Goal: Task Accomplishment & Management: Use online tool/utility

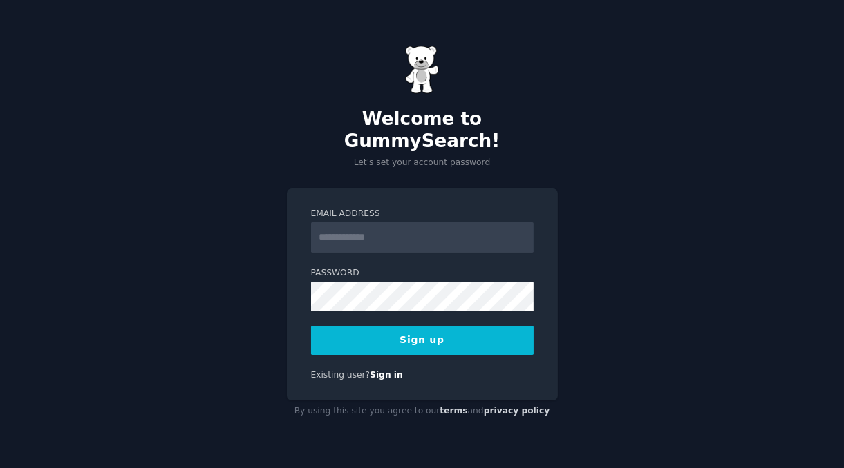
click at [470, 249] on input "Email Address" at bounding box center [422, 237] width 222 height 30
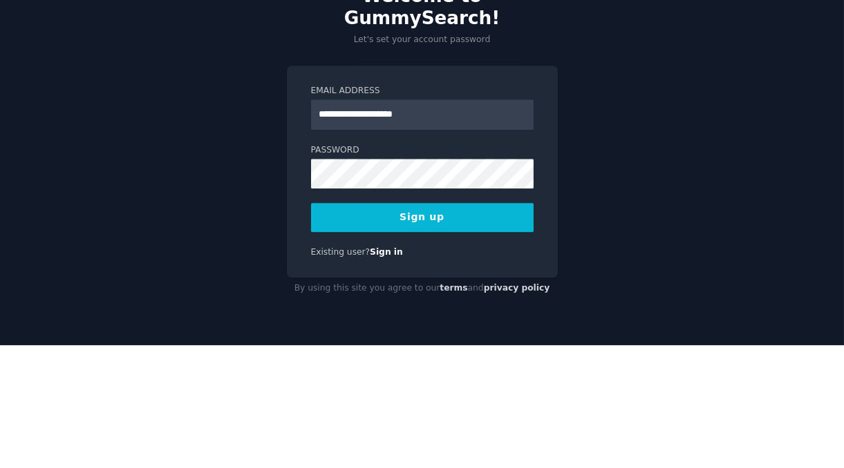
type input "**********"
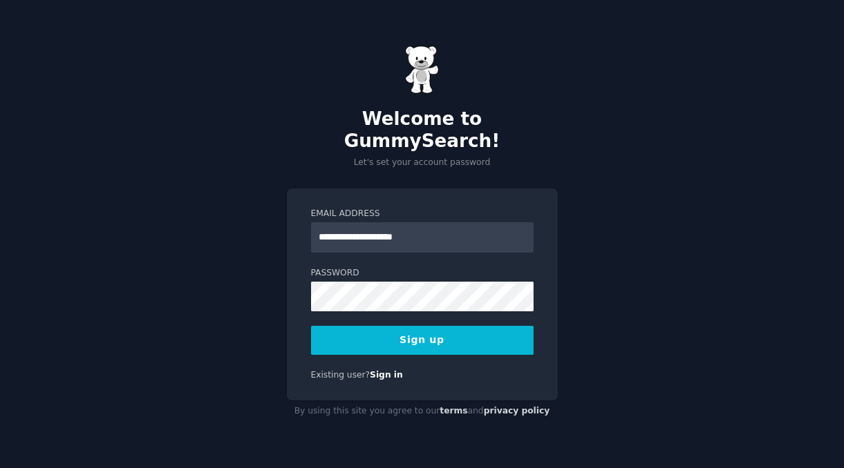
click at [486, 347] on button "Sign up" at bounding box center [422, 340] width 222 height 29
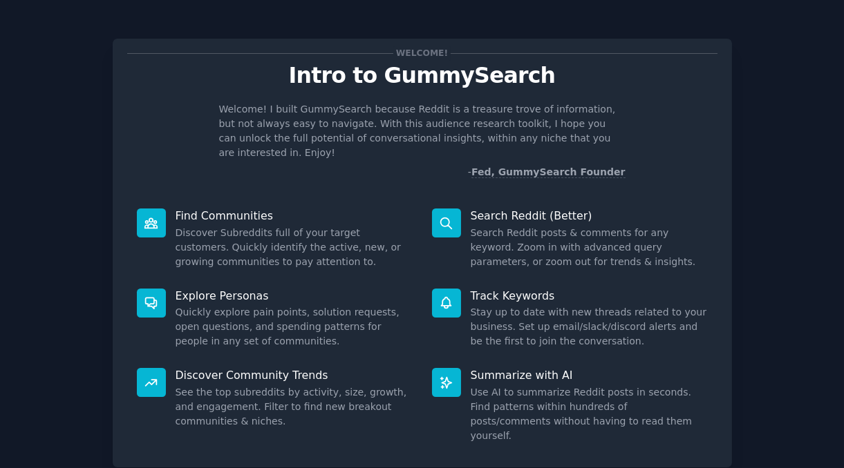
click at [767, 184] on div "Welcome! Intro to GummySearch Welcome! I built GummySearch because Reddit is a …" at bounding box center [421, 284] width 805 height 531
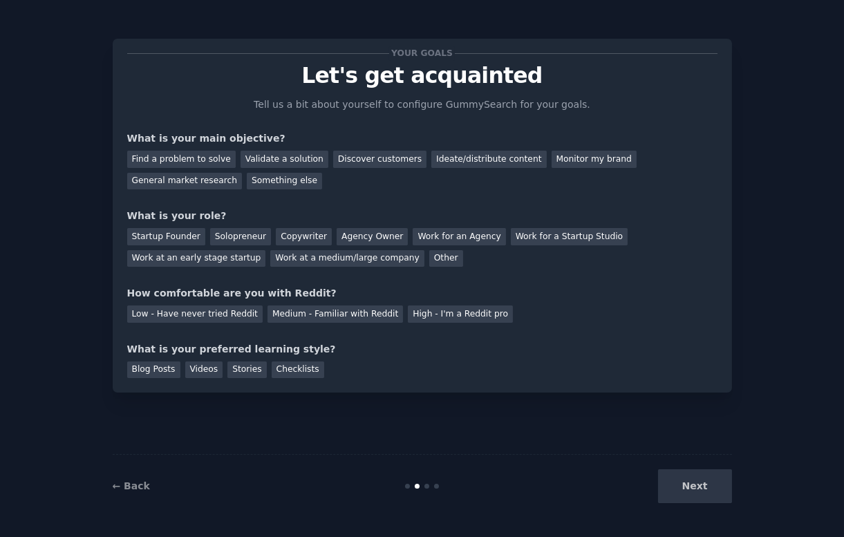
click at [701, 468] on div "Next" at bounding box center [628, 486] width 207 height 34
click at [703, 468] on div "Next" at bounding box center [628, 486] width 207 height 34
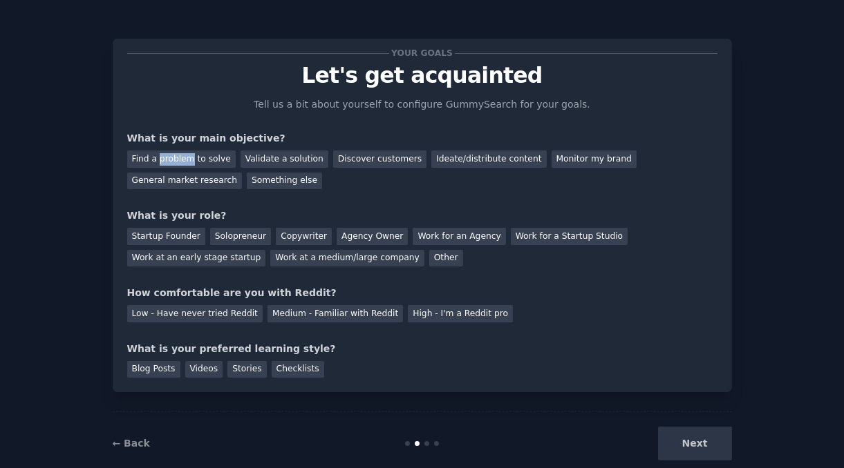
click at [135, 162] on div "Find a problem to solve" at bounding box center [181, 159] width 108 height 17
click at [699, 459] on div "Next" at bounding box center [628, 444] width 207 height 34
click at [705, 450] on div "Next" at bounding box center [628, 444] width 207 height 34
click at [237, 235] on div "Solopreneur" at bounding box center [240, 236] width 61 height 17
click at [293, 318] on div "Medium - Familiar with Reddit" at bounding box center [334, 313] width 135 height 17
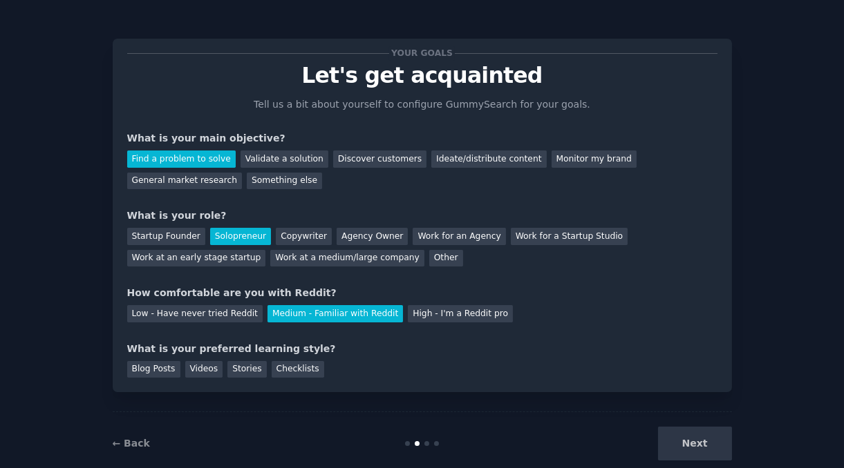
click at [281, 372] on div "Checklists" at bounding box center [298, 369] width 53 height 17
click at [712, 461] on button "Next" at bounding box center [695, 444] width 74 height 34
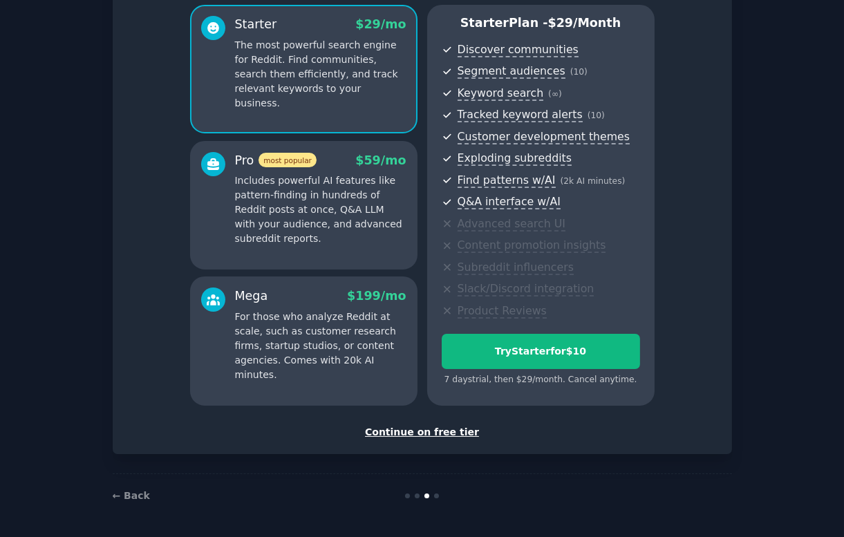
scroll to position [37, 0]
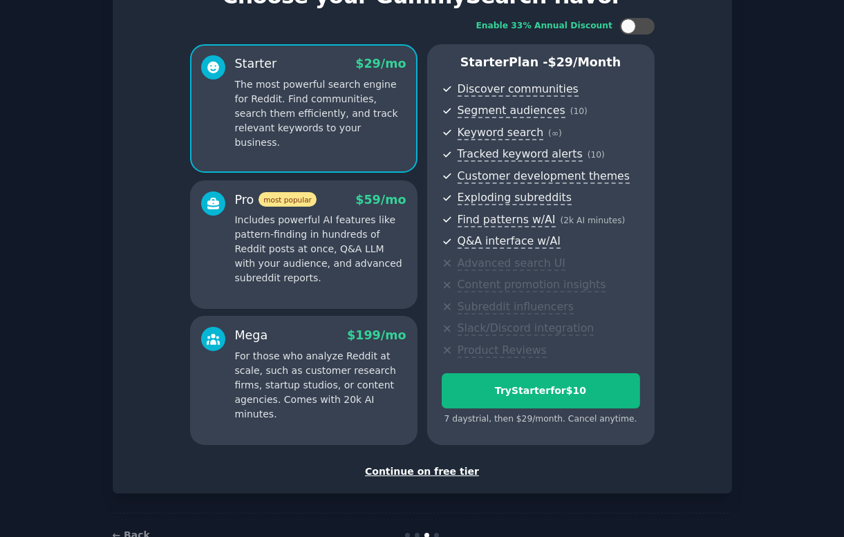
click at [410, 464] on div "Continue on free tier" at bounding box center [422, 471] width 590 height 15
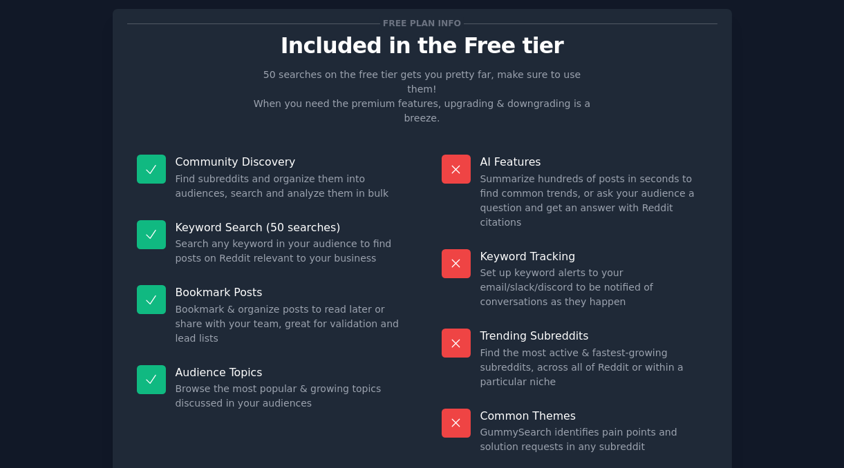
scroll to position [32, 0]
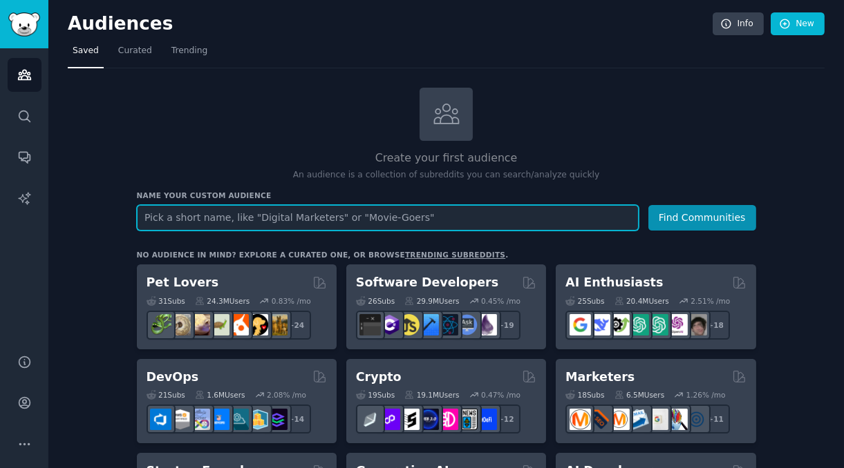
click at [171, 216] on input "text" at bounding box center [388, 218] width 502 height 26
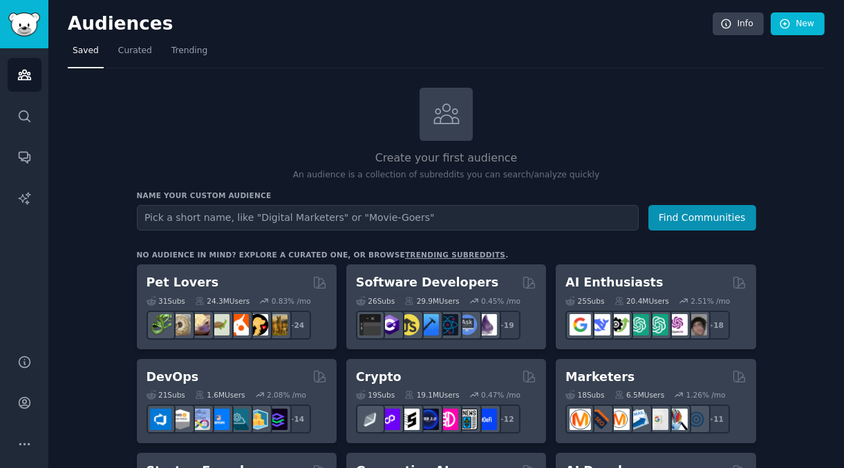
click at [709, 136] on div "Create your first audience An audience is a collection of subreddits you can se…" at bounding box center [446, 135] width 619 height 94
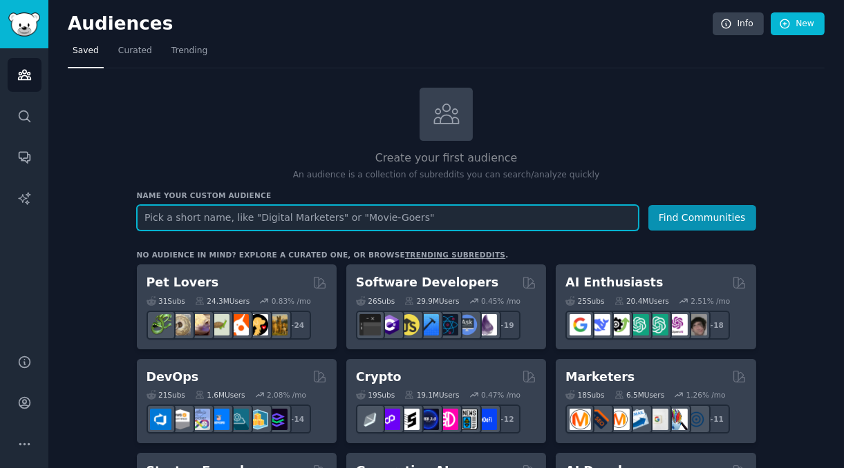
click at [167, 219] on input "text" at bounding box center [388, 218] width 502 height 26
type input "Side hustlers"
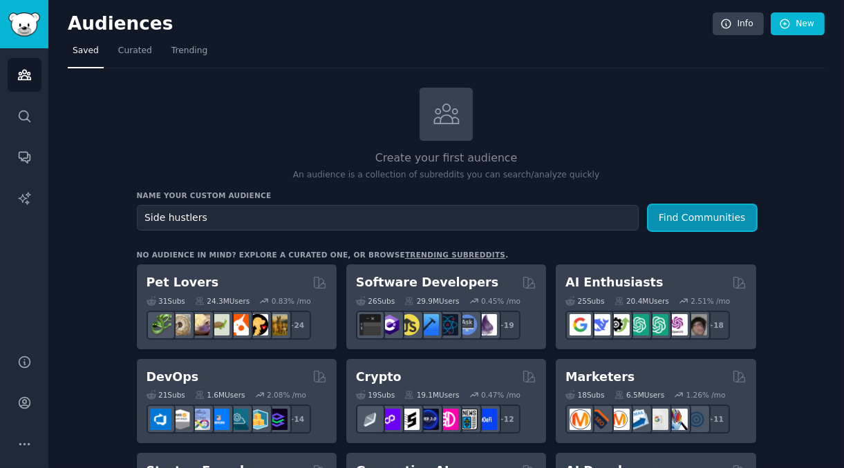
click at [683, 225] on button "Find Communities" at bounding box center [702, 218] width 108 height 26
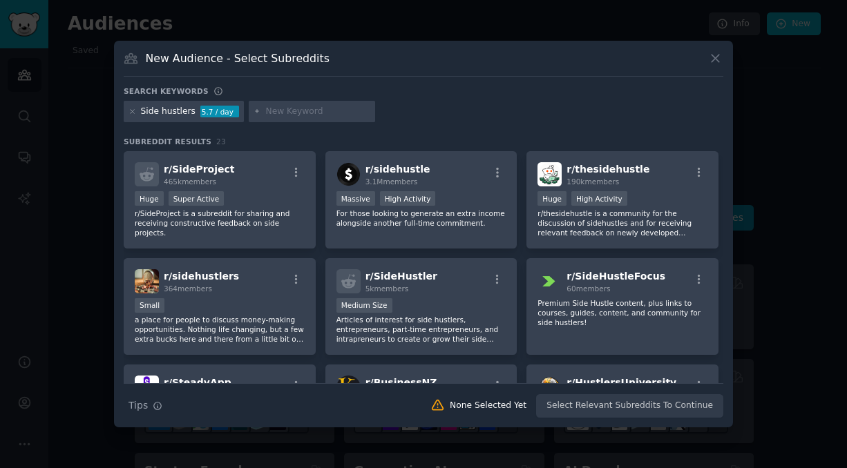
click at [137, 249] on div "r/ SideProject 465k members Huge Super Active r/SideProject is a subreddit for …" at bounding box center [220, 199] width 192 height 97
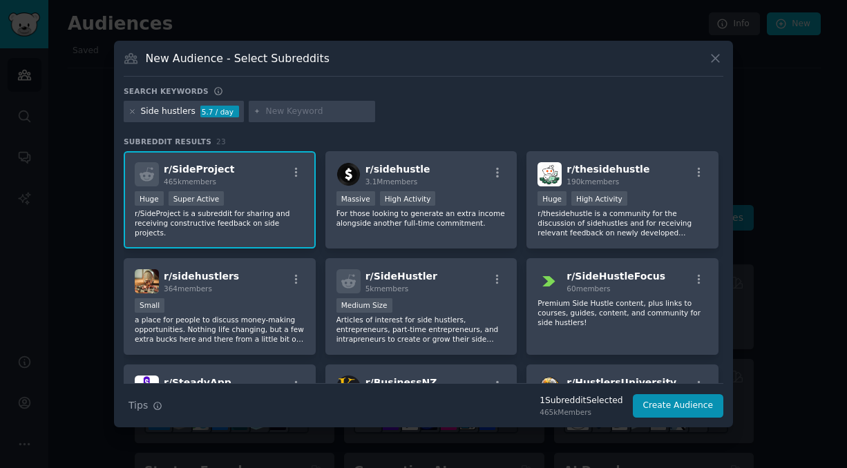
click at [482, 228] on p "For those looking to generate an extra income alongside another full-time commi…" at bounding box center [421, 218] width 170 height 19
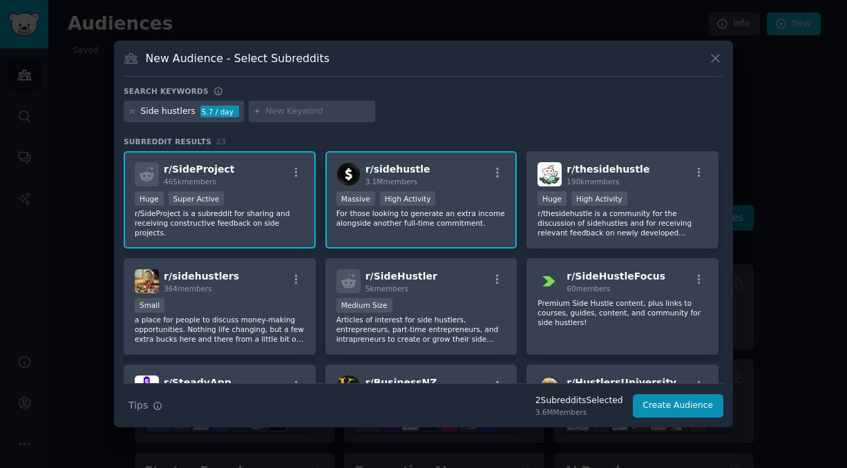
click at [658, 236] on p "r/thesidehustle is a community for the discussion of sidehustles and for receiv…" at bounding box center [622, 223] width 170 height 29
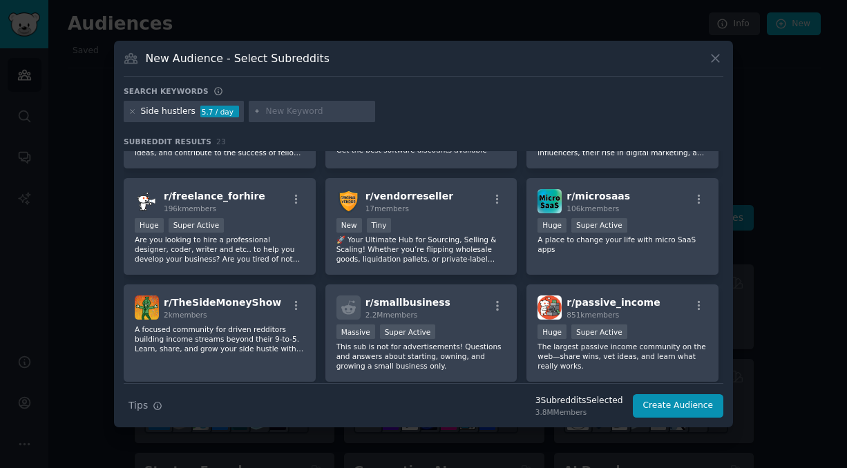
scroll to position [399, 0]
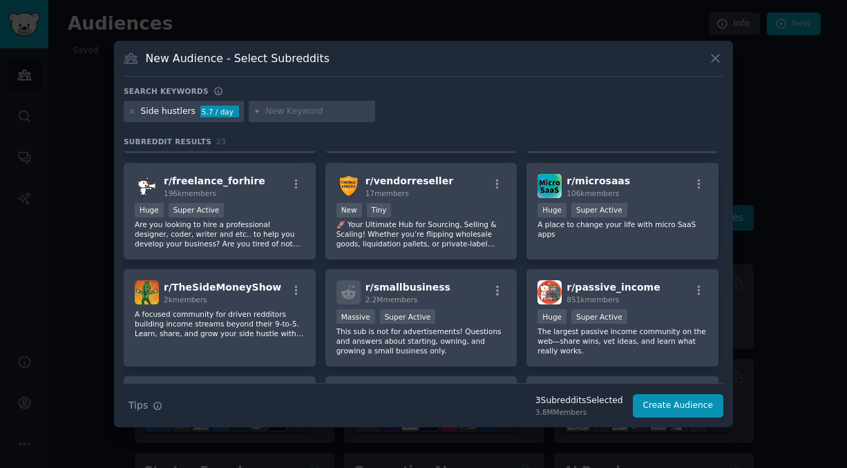
click at [660, 260] on div "r/ microsaas 106k members Huge Super Active A place to change your life with mi…" at bounding box center [622, 211] width 192 height 97
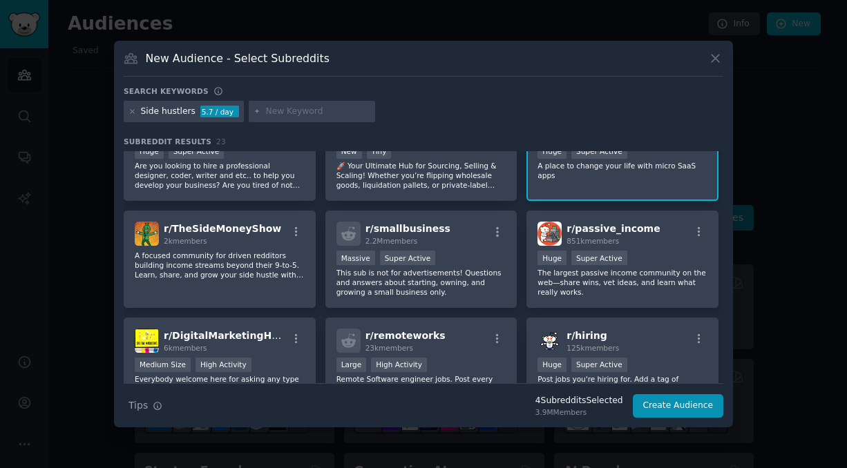
scroll to position [458, 0]
click at [655, 286] on p "The largest passive income community on the web—share wins, vet ideas, and lear…" at bounding box center [622, 281] width 170 height 29
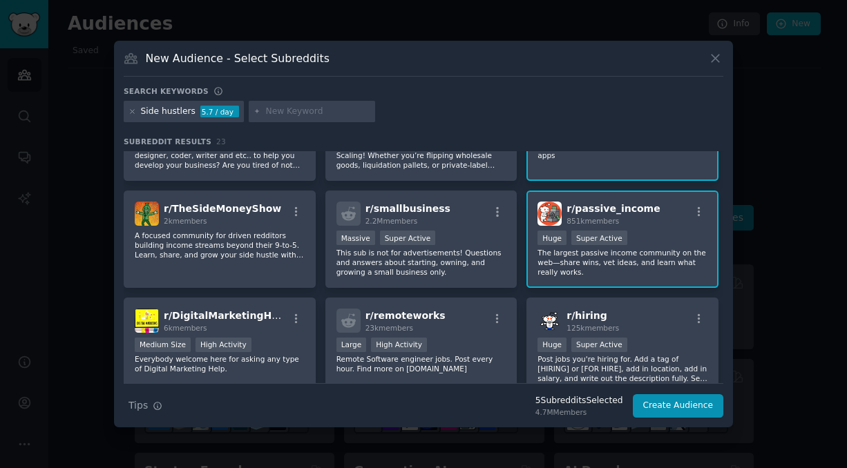
scroll to position [488, 0]
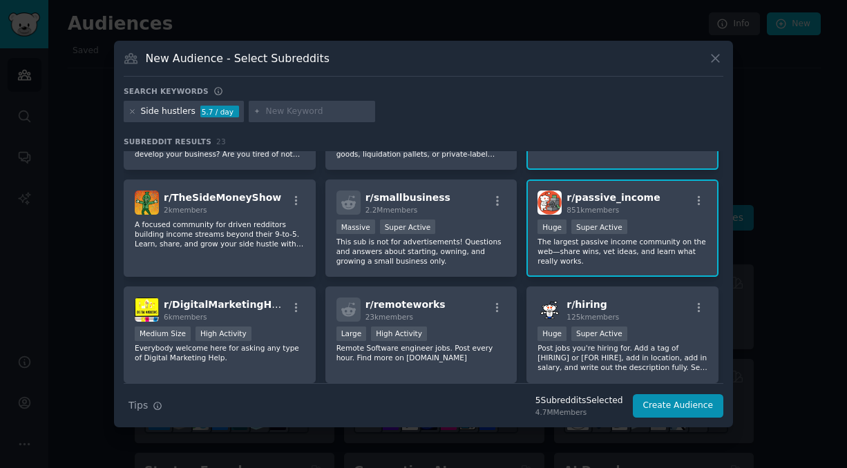
click at [455, 266] on p "This sub is not for advertisements! Questions and answers about starting, ownin…" at bounding box center [421, 251] width 170 height 29
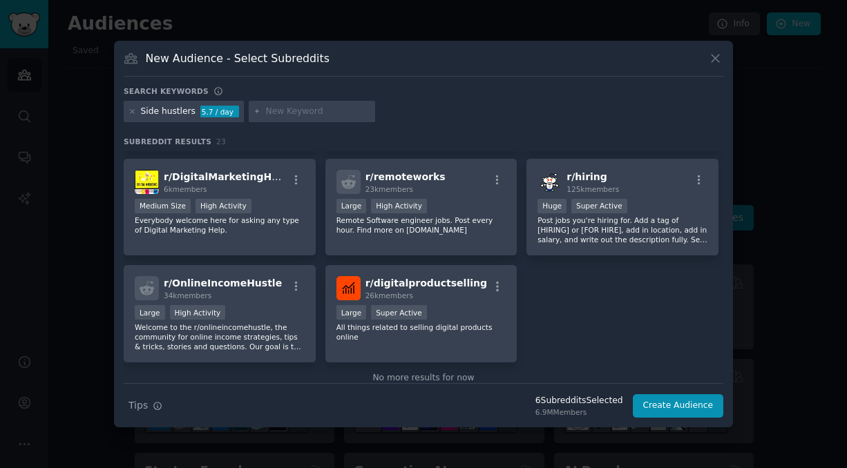
scroll to position [617, 0]
click at [692, 418] on button "Create Audience" at bounding box center [678, 405] width 91 height 23
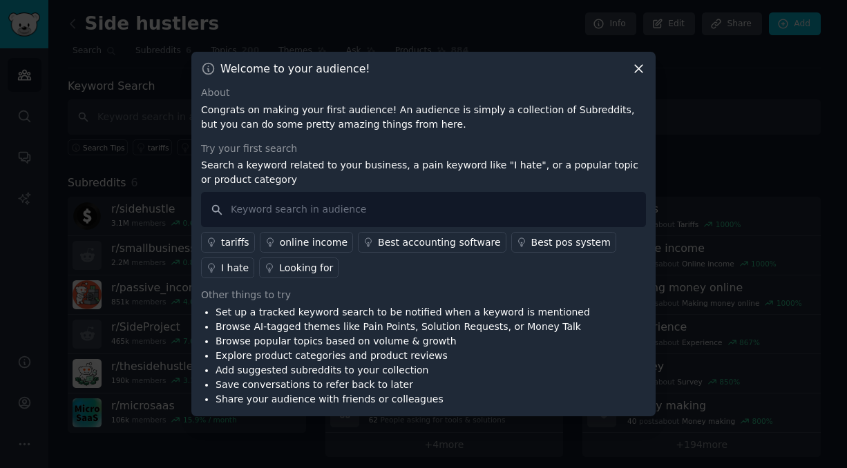
scroll to position [37, 0]
click at [308, 194] on input "text" at bounding box center [423, 209] width 445 height 35
type input "Love this side hustle"
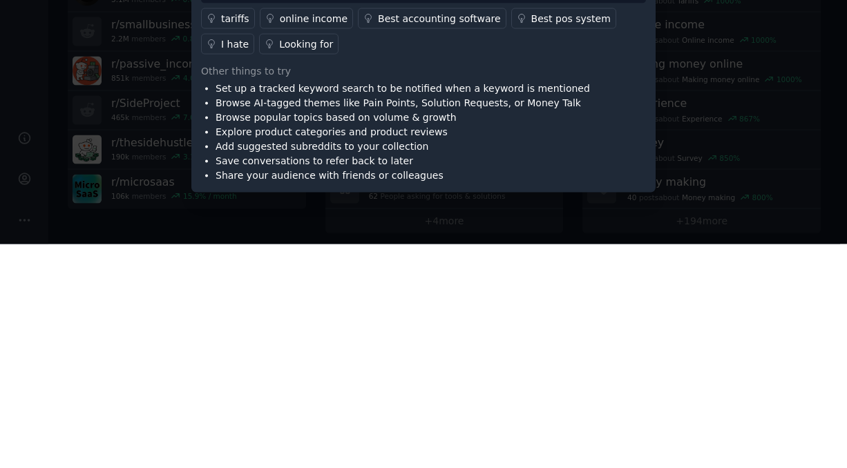
scroll to position [0, 0]
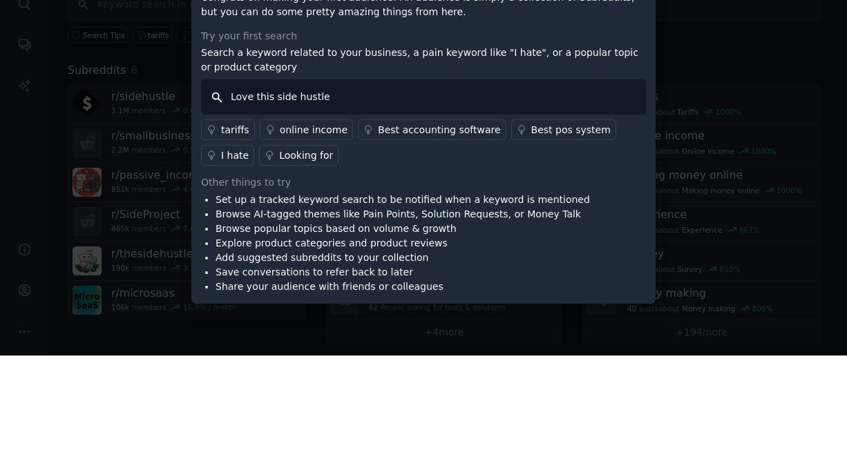
click at [571, 226] on input "Love this side hustle" at bounding box center [423, 209] width 445 height 35
click at [211, 227] on input "Love this side hustle" at bounding box center [423, 209] width 445 height 35
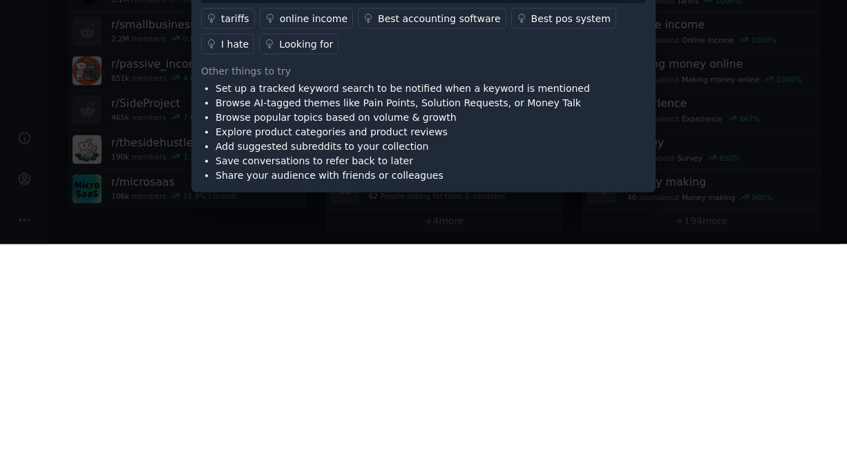
scroll to position [37, 0]
click at [727, 378] on div at bounding box center [423, 234] width 847 height 468
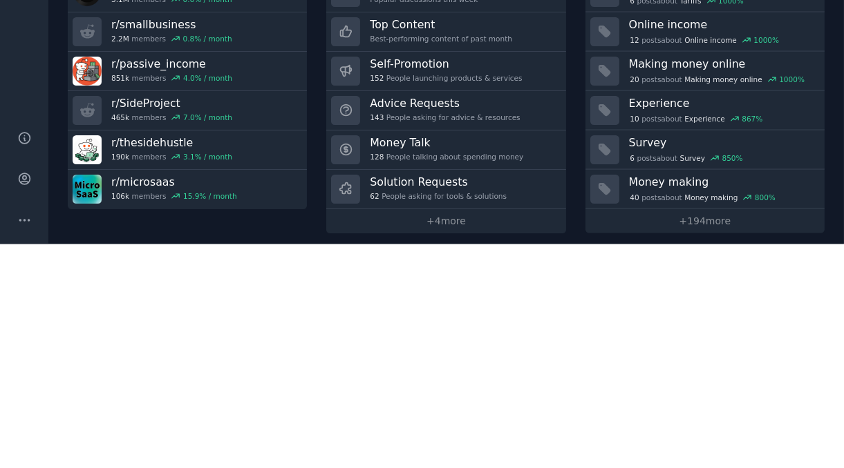
click at [106, 448] on div "Subreddits 6 + Add r/ sidehustle 3.1M members 0.6 % / month r/ smallbusiness 2.…" at bounding box center [187, 316] width 239 height 283
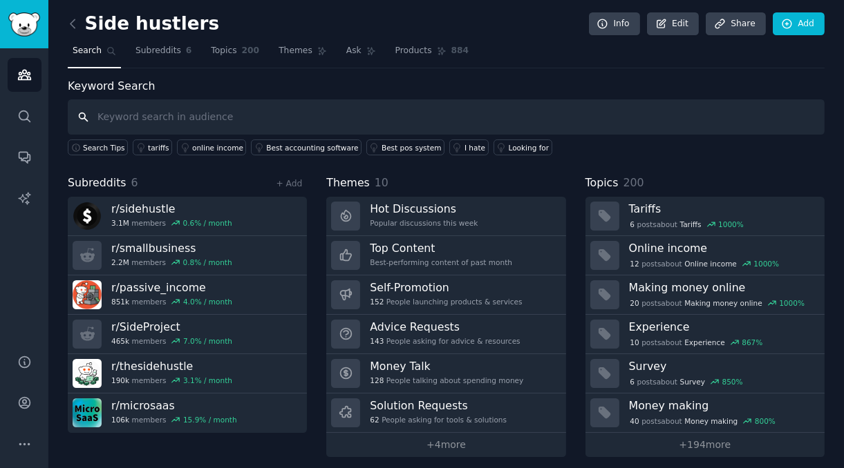
click at [189, 116] on input "text" at bounding box center [446, 116] width 756 height 35
type input "I love"
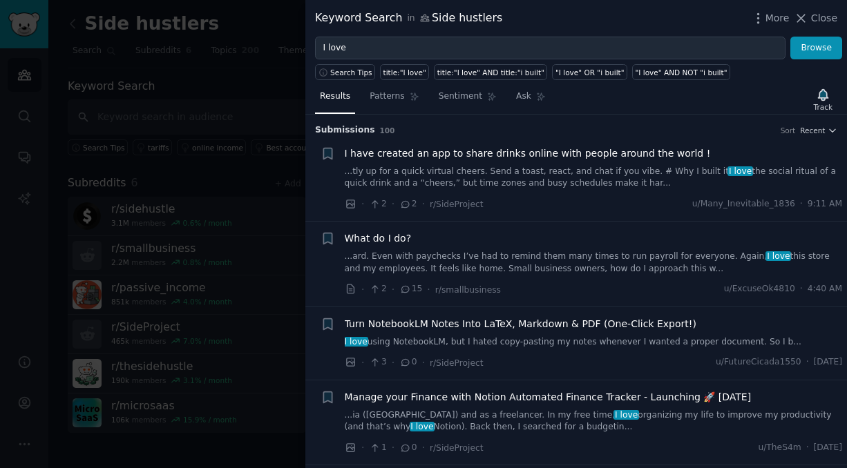
click at [390, 97] on span "Patterns" at bounding box center [387, 97] width 35 height 12
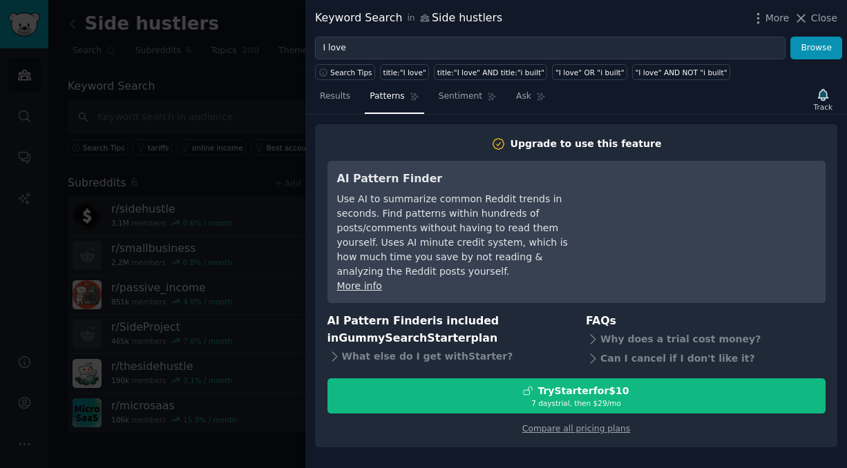
click at [335, 95] on span "Results" at bounding box center [335, 97] width 30 height 12
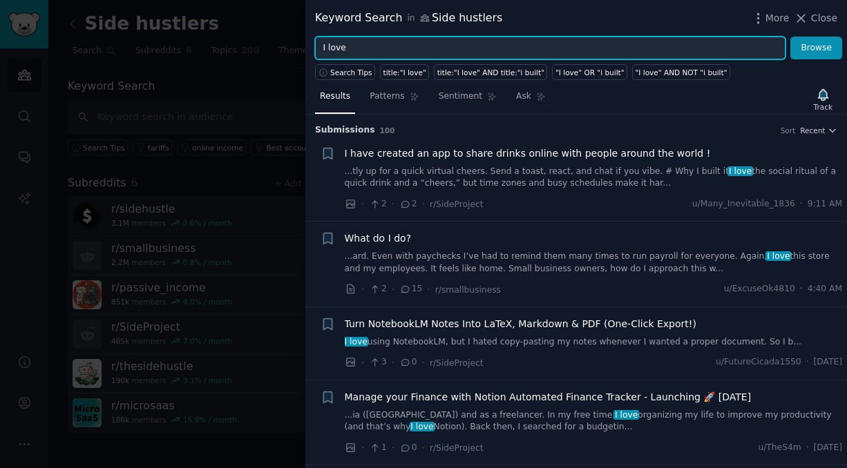
click at [567, 48] on input "I love" at bounding box center [550, 48] width 470 height 23
type input "I"
type input "B"
type input "best side hustle"
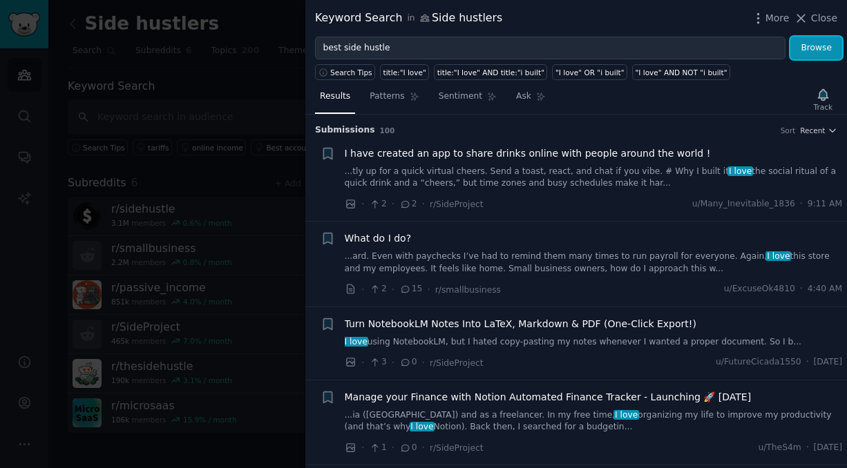
click at [815, 48] on button "Browse" at bounding box center [816, 48] width 52 height 23
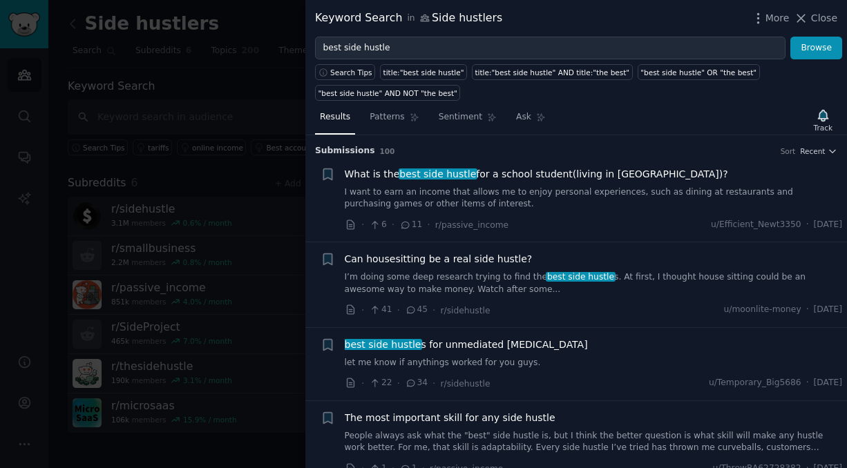
click at [402, 106] on link "Patterns" at bounding box center [394, 120] width 59 height 28
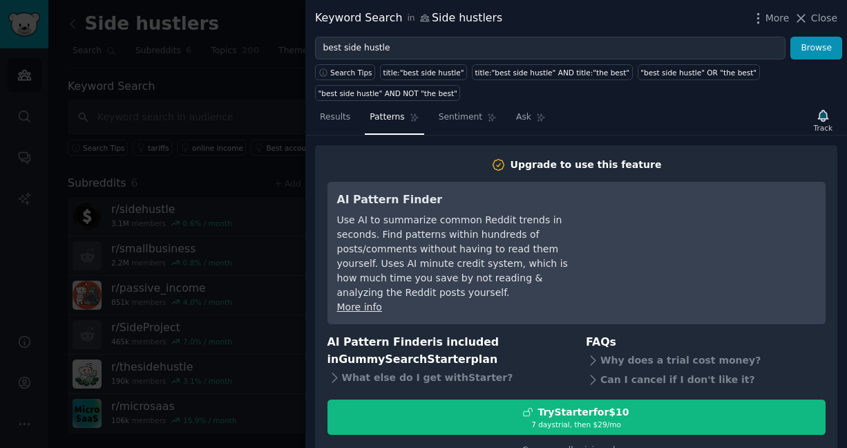
click at [274, 15] on div at bounding box center [423, 224] width 847 height 448
